Goal: Information Seeking & Learning: Learn about a topic

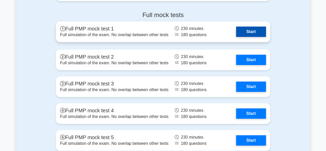
click at [251, 29] on link "Start" at bounding box center [251, 32] width 30 height 10
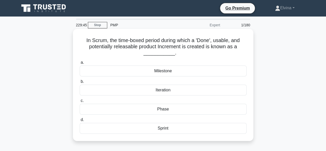
click at [165, 92] on div "Iteration" at bounding box center [163, 90] width 167 height 11
click at [80, 83] on input "b. Iteration" at bounding box center [80, 81] width 0 height 3
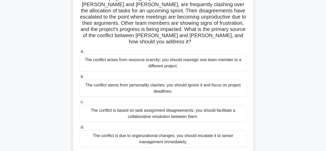
scroll to position [52, 0]
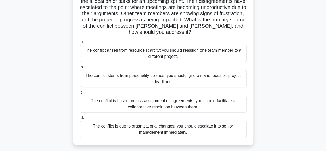
click at [215, 99] on div "The conflict is based on task assignment disagreements; you should facilitate a…" at bounding box center [163, 103] width 167 height 17
click at [80, 94] on input "c. The conflict is based on task assignment disagreements; you should facilitat…" at bounding box center [80, 92] width 0 height 3
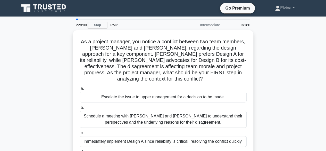
scroll to position [26, 0]
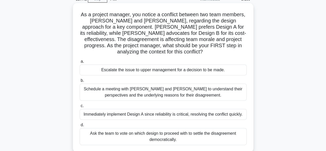
click at [174, 92] on div "Schedule a meeting with Sarah and John to understand their perspectives and the…" at bounding box center [163, 92] width 167 height 17
click at [80, 82] on input "b. Schedule a meeting with Sarah and John to understand their perspectives and …" at bounding box center [80, 80] width 0 height 3
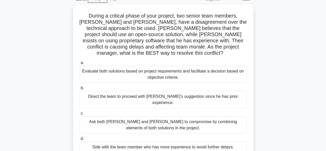
scroll to position [52, 0]
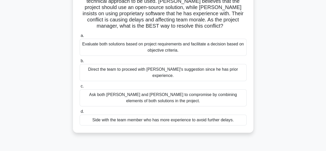
click at [191, 89] on div "Ask both [PERSON_NAME] and [PERSON_NAME] to compromise by combining elements of…" at bounding box center [163, 97] width 167 height 17
click at [80, 85] on input "c. Ask both Alice and Bob to compromise by combining elements of both solutions…" at bounding box center [80, 86] width 0 height 3
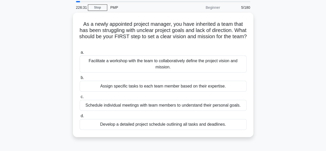
scroll to position [26, 0]
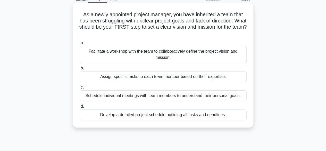
click at [173, 56] on div "Facilitate a workshop with the team to collaboratively define the project visio…" at bounding box center [163, 54] width 167 height 17
click at [80, 45] on input "a. Facilitate a workshop with the team to collaboratively define the project vi…" at bounding box center [80, 42] width 0 height 3
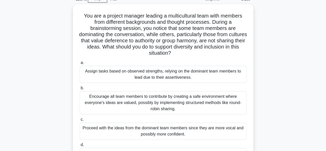
scroll to position [52, 0]
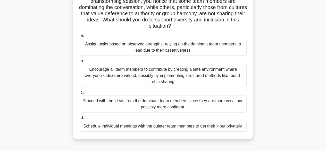
click at [149, 80] on div "Encourage all team members to contribute by creating a safe environment where e…" at bounding box center [163, 75] width 167 height 23
click at [80, 63] on input "b. Encourage all team members to contribute by creating a safe environment wher…" at bounding box center [80, 60] width 0 height 3
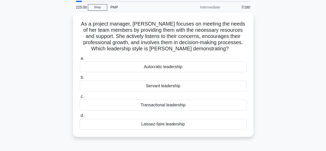
scroll to position [26, 0]
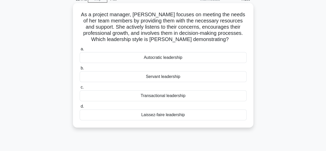
click at [169, 96] on div "Transactional leadership" at bounding box center [163, 95] width 167 height 11
click at [80, 89] on input "c. Transactional leadership" at bounding box center [80, 87] width 0 height 3
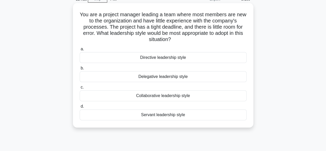
click at [172, 97] on div "Collaborative leadership style" at bounding box center [163, 95] width 167 height 11
click at [80, 89] on input "c. Collaborative leadership style" at bounding box center [80, 87] width 0 height 3
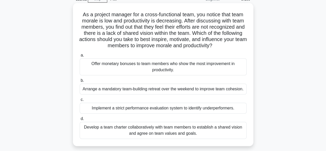
click at [190, 132] on div "Develop a team charter collaboratively with team members to establish a shared …" at bounding box center [163, 130] width 167 height 17
click at [80, 120] on input "d. Develop a team charter collaboratively with team members to establish a shar…" at bounding box center [80, 118] width 0 height 3
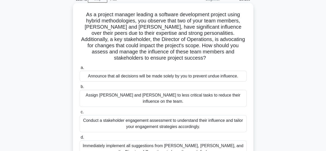
click at [191, 115] on div "Conduct a stakeholder engagement assessment to understand their influence and t…" at bounding box center [163, 123] width 167 height 17
click at [80, 112] on input "c. Conduct a stakeholder engagement assessment to understand their influence an…" at bounding box center [80, 111] width 0 height 3
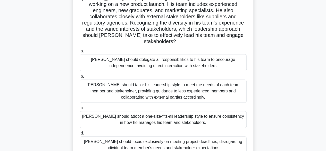
scroll to position [52, 0]
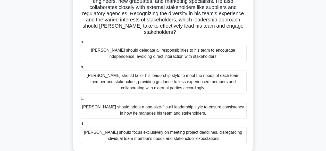
click at [160, 46] on div "[PERSON_NAME] should delegate all responsibilities to his team to encourage ind…" at bounding box center [163, 53] width 167 height 17
click at [80, 44] on input "a. John should delegate all responsibilities to his team to encourage independe…" at bounding box center [80, 41] width 0 height 3
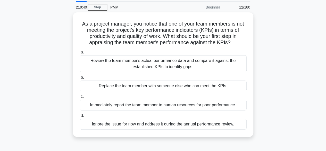
scroll to position [26, 0]
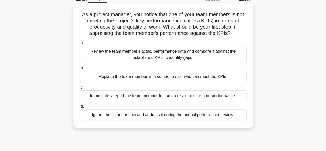
click at [196, 59] on div "Review the team member's actual performance data and compare it against the est…" at bounding box center [163, 54] width 167 height 17
click at [80, 45] on input "a. Review the team member's actual performance data and compare it against the …" at bounding box center [80, 42] width 0 height 3
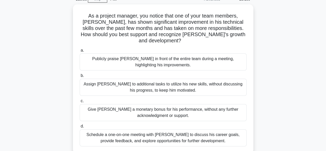
scroll to position [52, 0]
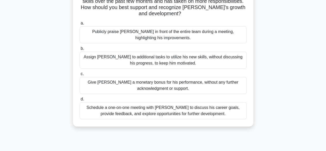
click at [198, 105] on div "Schedule a one-on-one meeting with Alex to discuss his career goals, provide fe…" at bounding box center [163, 110] width 167 height 17
click at [80, 101] on input "d. Schedule a one-on-one meeting with Alex to discuss his career goals, provide…" at bounding box center [80, 98] width 0 height 3
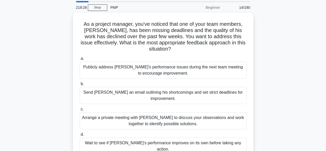
scroll to position [26, 0]
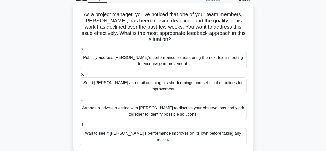
click at [203, 105] on div "Arrange a private meeting with Alex to discuss your observations and work toget…" at bounding box center [163, 111] width 167 height 17
click at [80, 101] on input "c. Arrange a private meeting with Alex to discuss your observations and work to…" at bounding box center [80, 99] width 0 height 3
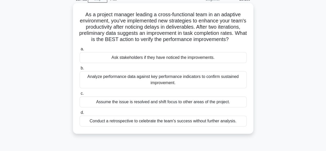
click at [178, 86] on div "Analyze performance data against key performance indicators to confirm sustaine…" at bounding box center [163, 79] width 167 height 17
click at [80, 70] on input "b. Analyze performance data against key performance indicators to confirm susta…" at bounding box center [80, 68] width 0 height 3
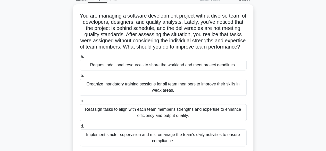
scroll to position [52, 0]
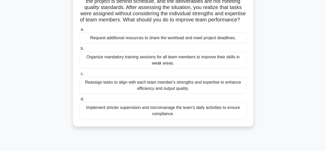
click at [153, 63] on div "Organize mandatory training sessions for all team members to improve their skil…" at bounding box center [163, 60] width 167 height 17
click at [80, 50] on input "b. Organize mandatory training sessions for all team members to improve their s…" at bounding box center [80, 48] width 0 height 3
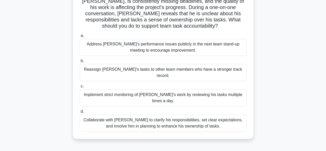
click at [221, 114] on div "Collaborate with Alex to clarify his responsibilities, set clear expectations, …" at bounding box center [163, 122] width 167 height 17
click at [80, 112] on input "d. Collaborate with Alex to clarify his responsibilities, set clear expectation…" at bounding box center [80, 111] width 0 height 3
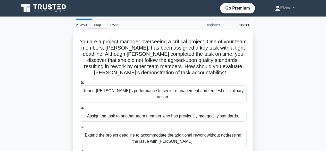
scroll to position [26, 0]
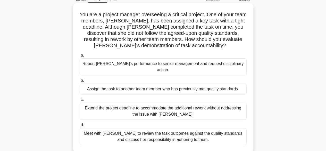
click at [216, 133] on div "Meet with Priya to review the task outcomes against the quality standards and d…" at bounding box center [163, 136] width 167 height 17
click at [80, 127] on input "d. Meet with Priya to review the task outcomes against the quality standards an…" at bounding box center [80, 124] width 0 height 3
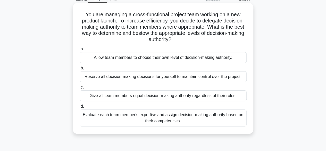
click at [182, 123] on div "Evaluate each team member's expertise and assign decision-making authority base…" at bounding box center [163, 117] width 167 height 17
click at [80, 108] on input "d. Evaluate each team member's expertise and assign decision-making authority b…" at bounding box center [80, 106] width 0 height 3
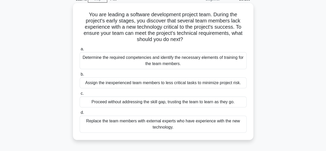
click at [216, 62] on div "Determine the required competencies and identify the necessary elements of trai…" at bounding box center [163, 60] width 167 height 17
click at [80, 51] on input "a. Determine the required competencies and identify the necessary elements of t…" at bounding box center [80, 48] width 0 height 3
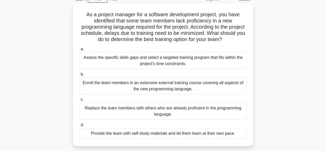
click at [206, 64] on div "Assess the specific skills gaps and select a targeted training program that fit…" at bounding box center [163, 60] width 167 height 17
click at [80, 51] on input "a. Assess the specific skills gaps and select a targeted training program that …" at bounding box center [80, 48] width 0 height 3
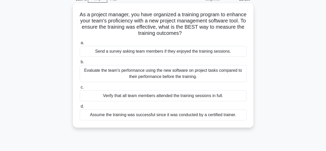
click at [219, 75] on div "Evaluate the team's performance using the new software on project tasks compare…" at bounding box center [163, 73] width 167 height 17
click at [80, 64] on input "b. Evaluate the team's performance using the new software on project tasks comp…" at bounding box center [80, 61] width 0 height 3
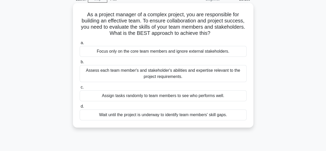
click at [230, 73] on div "Assess each team member's and stakeholder's abilities and expertise relevant to…" at bounding box center [163, 73] width 167 height 17
click at [80, 64] on input "b. Assess each team member's and stakeholder's abilities and expertise relevant…" at bounding box center [80, 61] width 0 height 3
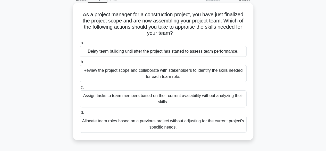
click at [228, 74] on div "Review the project scope and collaborate with stakeholders to identify the skil…" at bounding box center [163, 73] width 167 height 17
click at [80, 64] on input "b. Review the project scope and collaborate with stakeholders to identify the s…" at bounding box center [80, 61] width 0 height 3
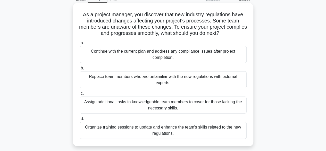
click at [238, 129] on div "Organize training sessions to update and enhance the team's skills related to t…" at bounding box center [163, 130] width 167 height 17
click at [80, 120] on input "d. Organize training sessions to update and enhance the team's skills related t…" at bounding box center [80, 118] width 0 height 3
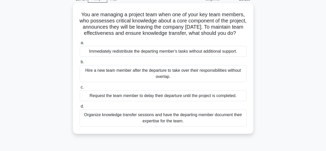
click at [229, 126] on div "Organize knowledge transfer sessions and have the departing member document the…" at bounding box center [163, 117] width 167 height 17
click at [80, 108] on input "d. Organize knowledge transfer sessions and have the departing member document …" at bounding box center [80, 106] width 0 height 3
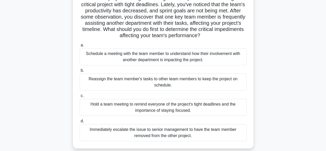
scroll to position [52, 0]
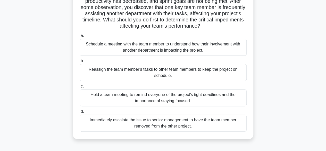
click at [203, 50] on div "Schedule a meeting with the team member to understand how their involvement wit…" at bounding box center [163, 47] width 167 height 17
click at [80, 37] on input "a. Schedule a meeting with the team member to understand how their involvement …" at bounding box center [80, 35] width 0 height 3
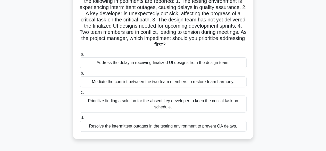
click at [150, 85] on div "Mediate the conflict between the two team members to restore team harmony." at bounding box center [163, 81] width 167 height 11
click at [80, 75] on input "b. Mediate the conflict between the two team members to restore team harmony." at bounding box center [80, 73] width 0 height 3
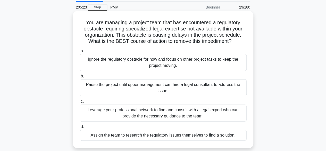
scroll to position [26, 0]
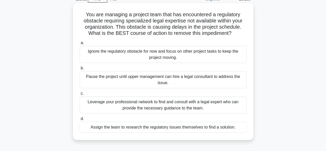
click at [194, 107] on div "Leverage your professional network to find and consult with a legal expert who …" at bounding box center [163, 104] width 167 height 17
click at [80, 95] on input "c. Leverage your professional network to find and consult with a legal expert w…" at bounding box center [80, 93] width 0 height 3
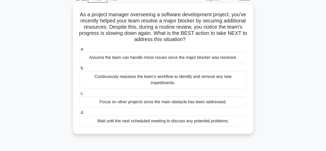
click at [168, 75] on div "Continuously reassess the team's workflow to identify and remove any new impedi…" at bounding box center [163, 79] width 167 height 17
click at [80, 70] on input "b. Continuously reassess the team's workflow to identify and remove any new imp…" at bounding box center [80, 68] width 0 height 3
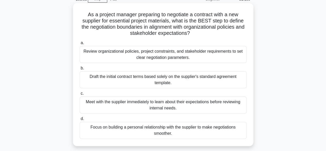
click at [186, 106] on div "Meet with the supplier immediately to learn about their expectations before rev…" at bounding box center [163, 104] width 167 height 17
click at [80, 95] on input "c. Meet with the supplier immediately to learn about their expectations before …" at bounding box center [80, 93] width 0 height 3
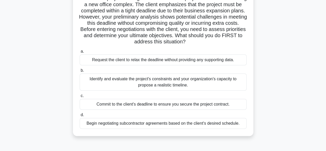
scroll to position [52, 0]
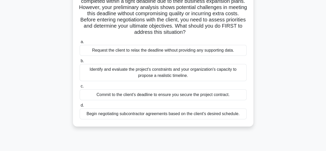
click at [232, 77] on div "Identify and evaluate the project's constraints and your organization's capacit…" at bounding box center [163, 72] width 167 height 17
click at [80, 63] on input "b. Identify and evaluate the project's constraints and your organization's capa…" at bounding box center [80, 60] width 0 height 3
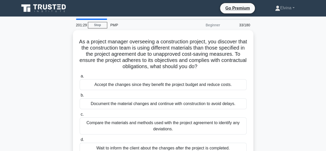
scroll to position [26, 0]
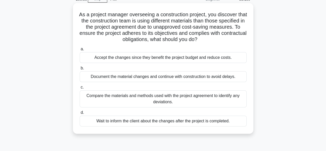
click at [180, 102] on div "Compare the materials and methods used with the project agreement to identify a…" at bounding box center [163, 98] width 167 height 17
click at [80, 89] on input "c. Compare the materials and methods used with the project agreement to identif…" at bounding box center [80, 87] width 0 height 3
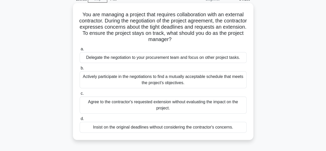
click at [230, 81] on div "Actively participate in the negotiations to find a mutually acceptable schedule…" at bounding box center [163, 79] width 167 height 17
click at [80, 70] on input "b. Actively participate in the negotiations to find a mutually acceptable sched…" at bounding box center [80, 68] width 0 height 3
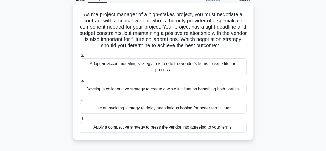
click at [231, 91] on div "Develop a collaborative strategy to create a win-win situation benefiting both …" at bounding box center [163, 89] width 167 height 11
click at [80, 82] on input "b. Develop a collaborative strategy to create a win-win situation benefiting bo…" at bounding box center [80, 80] width 0 height 3
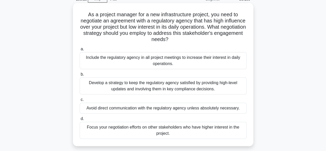
click at [191, 84] on div "Develop a strategy to keep the regulatory agency satisfied by providing high-le…" at bounding box center [163, 85] width 167 height 17
click at [80, 76] on input "b. Develop a strategy to keep the regulatory agency satisfied by providing high…" at bounding box center [80, 74] width 0 height 3
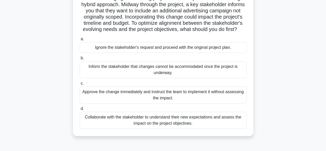
scroll to position [52, 0]
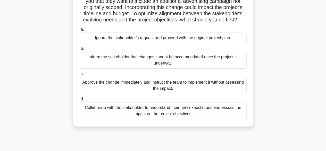
click at [224, 119] on div "Collaborate with the stakeholder to understand their new expectations and asses…" at bounding box center [163, 110] width 167 height 17
click at [80, 101] on input "d. Collaborate with the stakeholder to understand their new expectations and as…" at bounding box center [80, 98] width 0 height 3
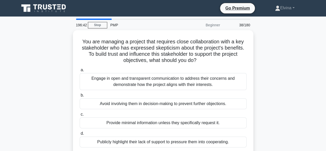
scroll to position [26, 0]
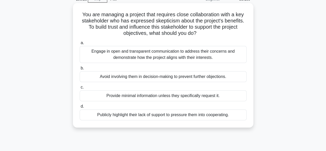
click at [208, 58] on div "Engage in open and transparent communication to address their concerns and demo…" at bounding box center [163, 54] width 167 height 17
click at [80, 45] on input "a. Engage in open and transparent communication to address their concerns and d…" at bounding box center [80, 42] width 0 height 3
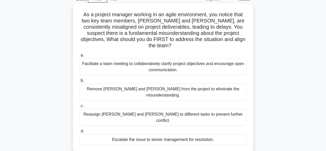
click at [187, 61] on div "Facilitate a team meeting to collaboratively clarify project objectives and enc…" at bounding box center [163, 66] width 167 height 17
click at [80, 57] on input "a. Facilitate a team meeting to collaboratively clarify project objectives and …" at bounding box center [80, 55] width 0 height 3
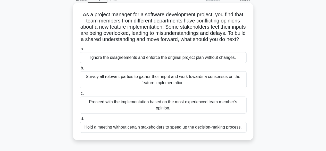
click at [225, 133] on div "Hold a meeting without certain stakeholders to speed up the decision-making pro…" at bounding box center [163, 127] width 167 height 11
click at [80, 120] on input "d. Hold a meeting without certain stakeholders to speed up the decision-making …" at bounding box center [80, 118] width 0 height 3
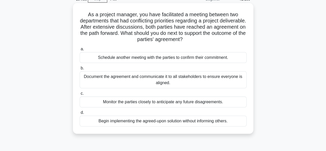
click at [227, 76] on div "Document the agreement and communicate it to all stakeholders to ensure everyon…" at bounding box center [163, 79] width 167 height 17
click at [80, 70] on input "b. Document the agreement and communicate it to all stakeholders to ensure ever…" at bounding box center [80, 68] width 0 height 3
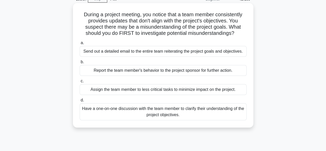
click at [218, 112] on div "Have a one-on-one discussion with the team member to clarify their understandin…" at bounding box center [163, 111] width 167 height 17
click at [80, 102] on input "d. Have a one-on-one discussion with the team member to clarify their understan…" at bounding box center [80, 100] width 0 height 3
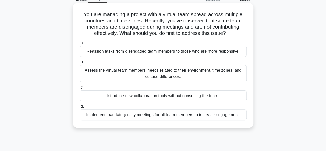
click at [228, 75] on div "Assess the virtual team members' needs related to their environment, time zones…" at bounding box center [163, 73] width 167 height 17
click at [80, 64] on input "b. Assess the virtual team members' needs related to their environment, time zo…" at bounding box center [80, 61] width 0 height 3
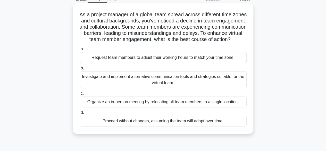
click at [202, 88] on div "Investigate and implement alternative communication tools and strategies suitab…" at bounding box center [163, 79] width 167 height 17
click at [80, 70] on input "b. Investigate and implement alternative communication tools and strategies sui…" at bounding box center [80, 68] width 0 height 3
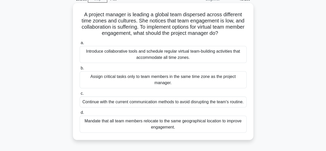
click at [214, 51] on div "Introduce collaborative tools and schedule regular virtual team-building activi…" at bounding box center [163, 54] width 167 height 17
click at [80, 45] on input "a. Introduce collaborative tools and schedule regular virtual team-building act…" at bounding box center [80, 42] width 0 height 3
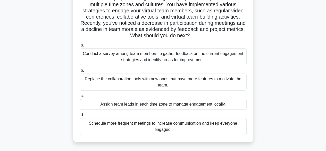
scroll to position [52, 0]
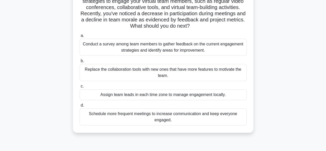
click at [156, 47] on div "Conduct a survey among team members to gather feedback on the current engagemen…" at bounding box center [163, 47] width 167 height 17
click at [80, 37] on input "a. Conduct a survey among team members to gather feedback on the current engage…" at bounding box center [80, 35] width 0 height 3
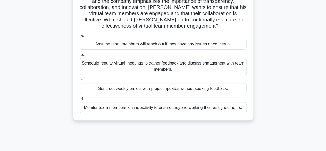
click at [220, 65] on div "Schedule regular virtual meetings to gather feedback and discuss engagement wit…" at bounding box center [163, 66] width 167 height 17
click at [80, 56] on input "b. Schedule regular virtual meetings to gather feedback and discuss engagement …" at bounding box center [80, 54] width 0 height 3
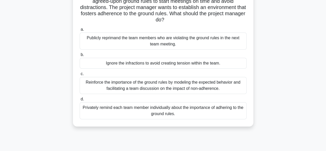
click at [180, 113] on div "Privately remind each team member individually about the importance of adhering…" at bounding box center [163, 110] width 167 height 17
click at [80, 101] on input "d. Privately remind each team member individually about the importance of adher…" at bounding box center [80, 98] width 0 height 3
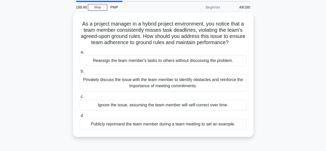
scroll to position [26, 0]
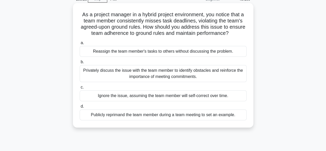
click at [228, 75] on div "Privately discuss the issue with the team member to identify obstacles and rein…" at bounding box center [163, 73] width 167 height 17
click at [80, 64] on input "b. Privately discuss the issue with the team member to identify obstacles and r…" at bounding box center [80, 61] width 0 height 3
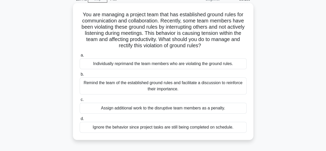
click at [217, 66] on div "Individually reprimand the team members who are violating the ground rules." at bounding box center [163, 63] width 167 height 11
click at [80, 57] on input "a. Individually reprimand the team members who are violating the ground rules." at bounding box center [80, 55] width 0 height 3
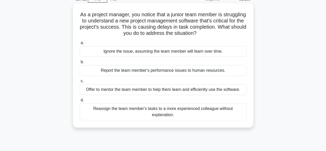
click at [218, 88] on div "Offer to mentor the team member to help them learn and efficiently use the soft…" at bounding box center [163, 89] width 167 height 11
click at [80, 83] on input "c. Offer to mentor the team member to help them learn and efficiently use the s…" at bounding box center [80, 80] width 0 height 3
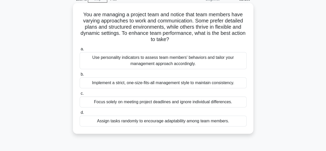
click at [194, 65] on div "Use personality indicators to assess team members' behaviors and tailor your ma…" at bounding box center [163, 60] width 167 height 17
click at [80, 51] on input "a. Use personality indicators to assess team members' behaviors and tailor your…" at bounding box center [80, 48] width 0 height 3
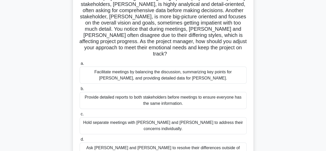
scroll to position [52, 0]
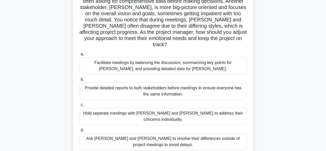
click at [209, 109] on div "Hold separate meetings with Maria and John to address their concerns individual…" at bounding box center [163, 116] width 167 height 17
click at [80, 106] on input "c. Hold separate meetings with Maria and John to address their concerns individ…" at bounding box center [80, 104] width 0 height 3
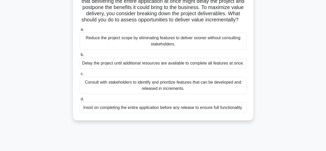
click at [186, 91] on div "Consult with stakeholders to identify and prioritize features that can be devel…" at bounding box center [163, 85] width 167 height 17
click at [80, 76] on input "c. Consult with stakeholders to identify and prioritize features that can be de…" at bounding box center [80, 73] width 0 height 3
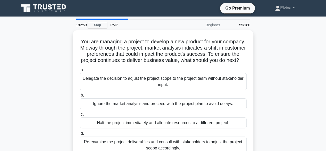
scroll to position [26, 0]
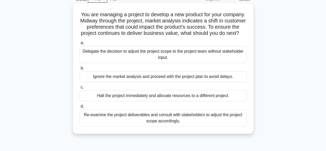
click at [208, 122] on div "Re-examine the project deliverables and consult with stakeholders to adjust the…" at bounding box center [163, 117] width 167 height 17
click at [80, 108] on input "d. Re-examine the project deliverables and consult with stakeholders to adjust …" at bounding box center [80, 106] width 0 height 3
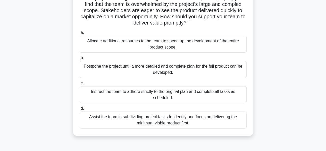
scroll to position [52, 0]
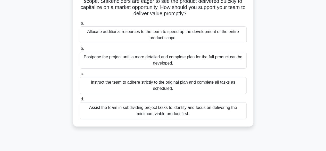
click at [176, 37] on div "Allocate additional resources to the team to speed up the development of the en…" at bounding box center [163, 34] width 167 height 17
click at [80, 25] on input "a. Allocate additional resources to the team to speed up the development of the…" at bounding box center [80, 23] width 0 height 3
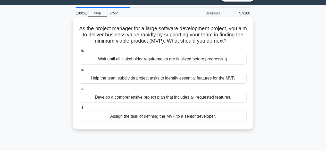
scroll to position [0, 0]
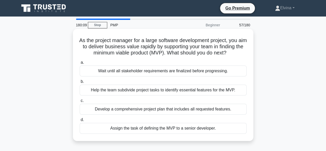
click at [216, 134] on div "Assign the task of defining the MVP to a senior developer." at bounding box center [163, 128] width 167 height 11
click at [80, 121] on input "d. Assign the task of defining the MVP to a senior developer." at bounding box center [80, 119] width 0 height 3
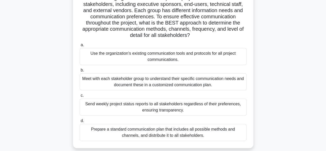
scroll to position [52, 0]
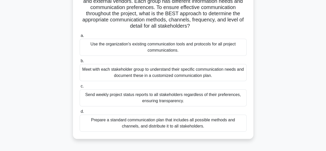
click at [212, 75] on div "Meet with each stakeholder group to understand their specific communication nee…" at bounding box center [163, 72] width 167 height 17
click at [80, 63] on input "b. Meet with each stakeholder group to understand their specific communication …" at bounding box center [80, 60] width 0 height 3
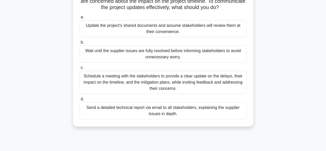
click at [193, 84] on div "Schedule a meeting with the stakeholders to provide a clear update on the delay…" at bounding box center [163, 82] width 167 height 23
click at [80, 69] on input "c. Schedule a meeting with the stakeholders to provide a clear update on the de…" at bounding box center [80, 67] width 0 height 3
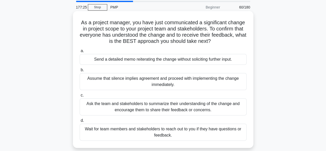
scroll to position [26, 0]
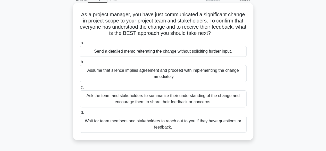
click at [226, 102] on div "Ask the team and stakeholders to summarize their understanding of the change an…" at bounding box center [163, 98] width 167 height 17
click at [80, 89] on input "c. Ask the team and stakeholders to summarize their understanding of the change…" at bounding box center [80, 87] width 0 height 3
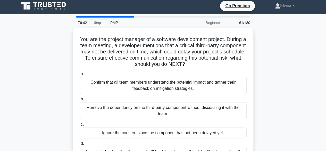
scroll to position [0, 0]
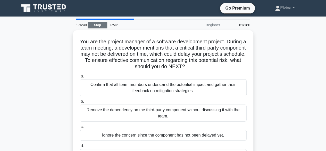
click at [93, 26] on link "Stop" at bounding box center [97, 25] width 19 height 6
click at [97, 25] on link "Stop" at bounding box center [97, 25] width 19 height 6
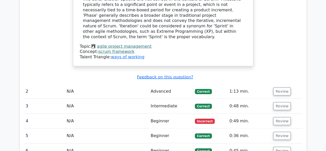
scroll to position [593, 0]
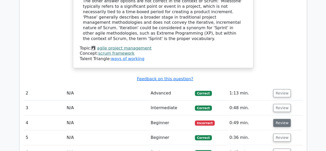
click at [281, 119] on button "Review" at bounding box center [282, 123] width 18 height 8
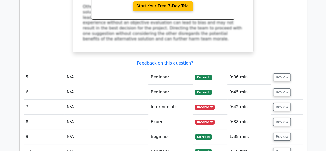
scroll to position [903, 0]
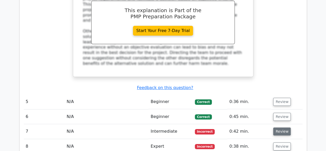
click at [283, 127] on button "Review" at bounding box center [282, 131] width 18 height 8
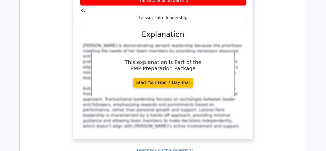
scroll to position [1160, 0]
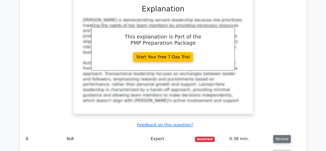
click at [281, 135] on button "Review" at bounding box center [282, 139] width 18 height 8
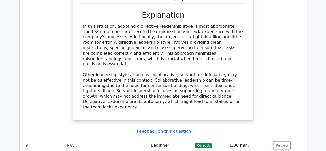
scroll to position [1418, 0]
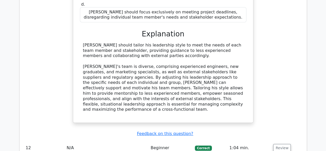
scroll to position [1753, 0]
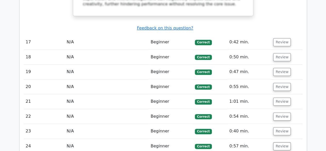
scroll to position [2192, 0]
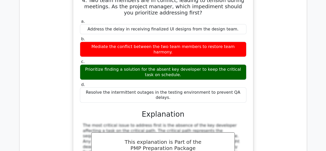
scroll to position [2475, 0]
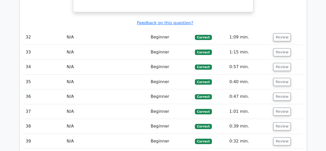
scroll to position [2914, 0]
